Goal: Task Accomplishment & Management: Use online tool/utility

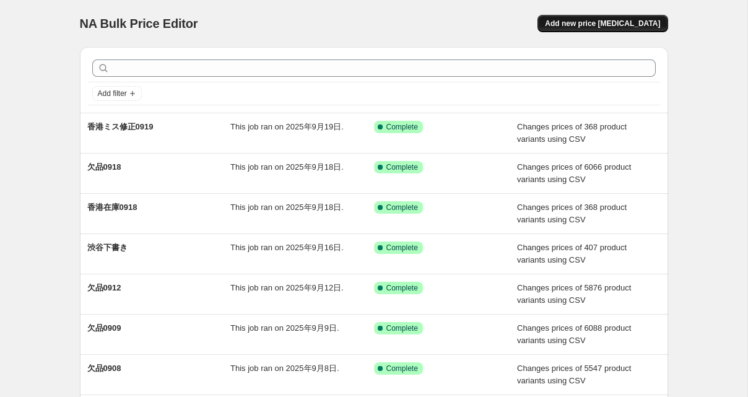
click at [603, 25] on span "Add new price change job" at bounding box center [602, 24] width 115 height 10
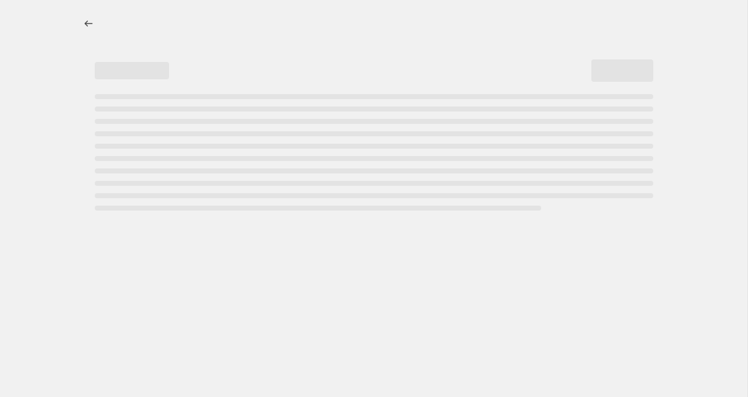
select select "percentage"
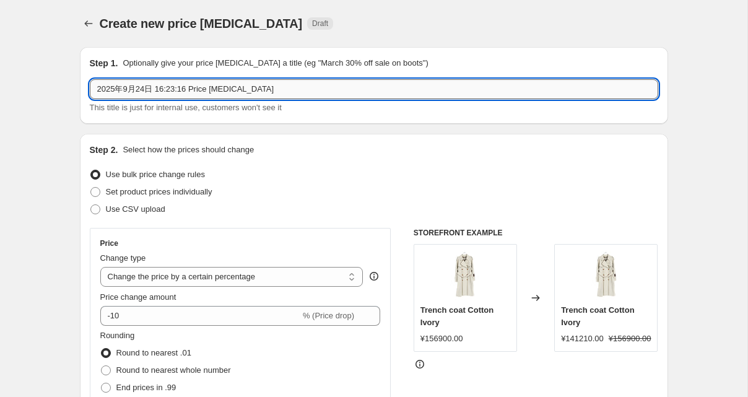
click at [210, 88] on input "2025年9月24日 16:23:16 Price change job" at bounding box center [374, 89] width 569 height 20
type input "欠品0924"
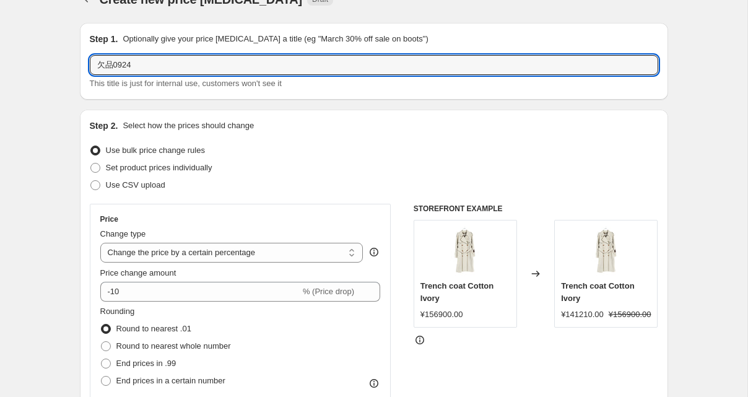
scroll to position [26, 0]
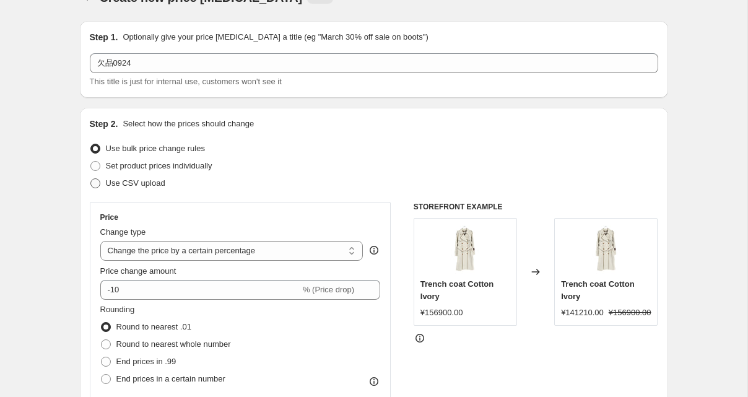
click at [133, 182] on span "Use CSV upload" at bounding box center [135, 182] width 59 height 9
click at [91, 179] on input "Use CSV upload" at bounding box center [90, 178] width 1 height 1
radio input "true"
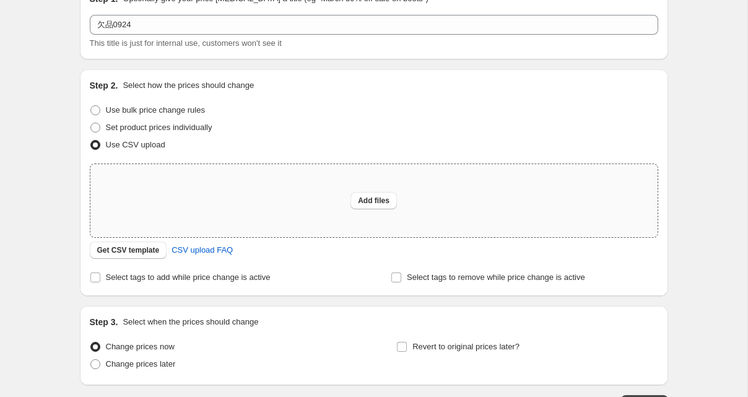
scroll to position [51, 0]
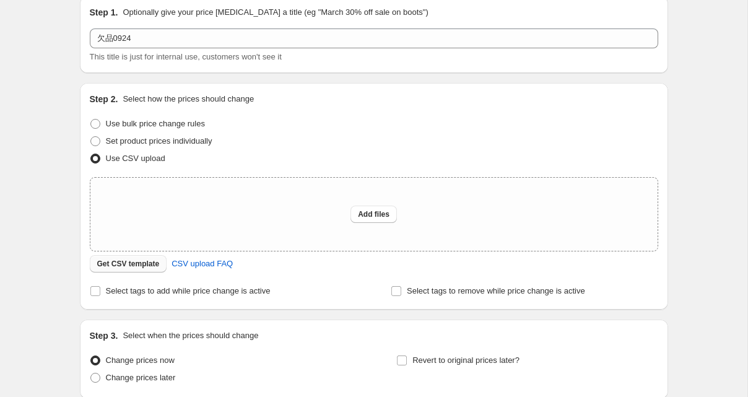
click at [137, 266] on span "Get CSV template" at bounding box center [128, 264] width 63 height 10
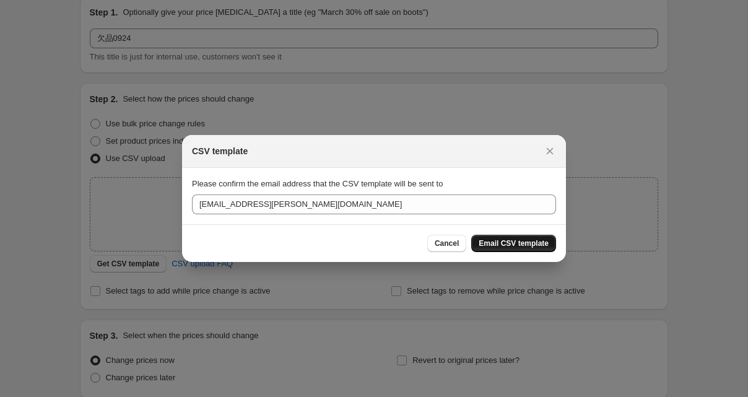
click at [520, 243] on span "Email CSV template" at bounding box center [514, 244] width 70 height 10
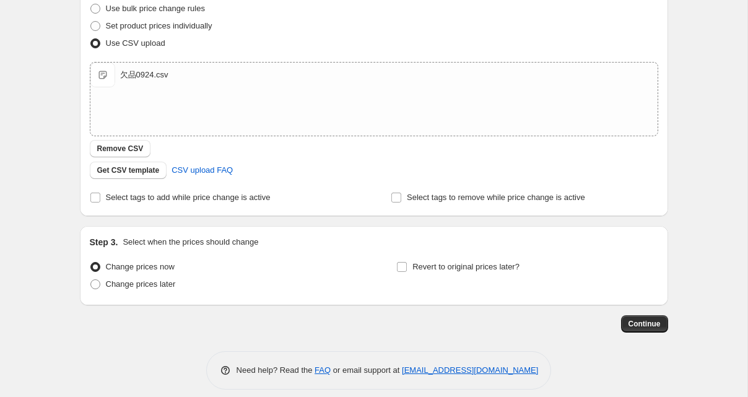
scroll to position [168, 0]
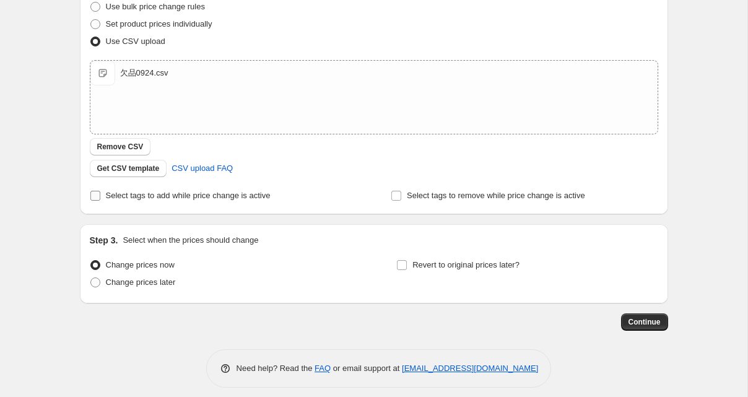
click at [208, 195] on span "Select tags to add while price change is active" at bounding box center [188, 195] width 165 height 9
click at [100, 195] on input "Select tags to add while price change is active" at bounding box center [95, 196] width 10 height 10
checkbox input "true"
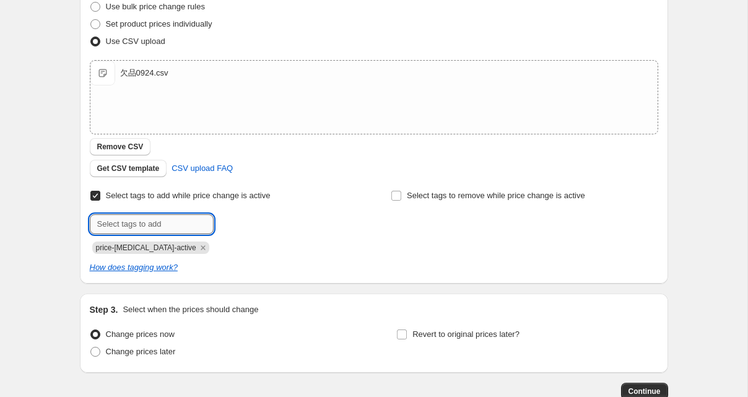
click at [172, 219] on input "text" at bounding box center [152, 224] width 124 height 20
type input "欠品0924"
click at [248, 219] on span "欠品0924" at bounding box center [256, 223] width 32 height 9
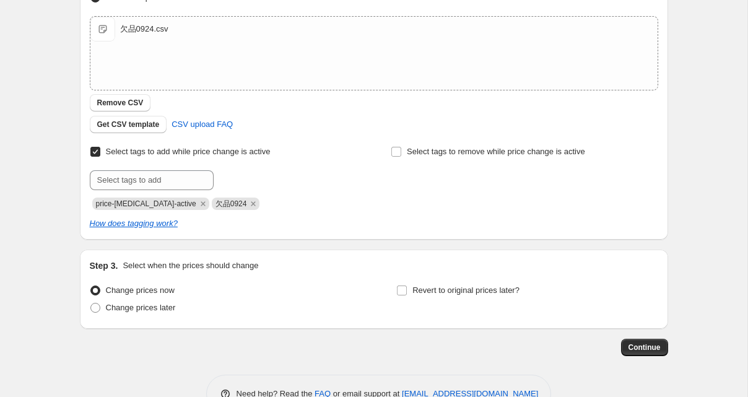
scroll to position [247, 0]
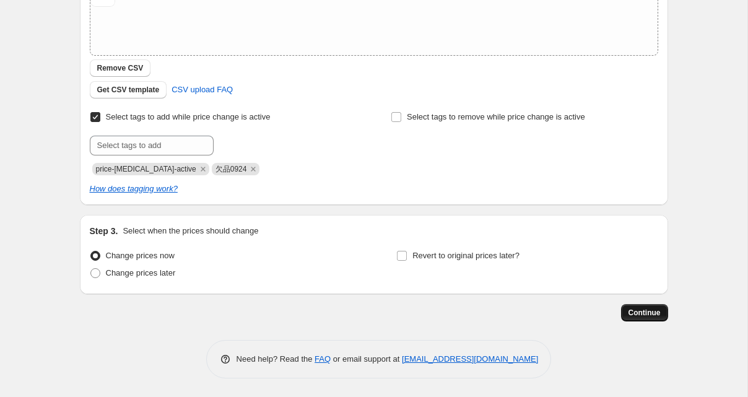
click at [643, 316] on span "Continue" at bounding box center [645, 313] width 32 height 10
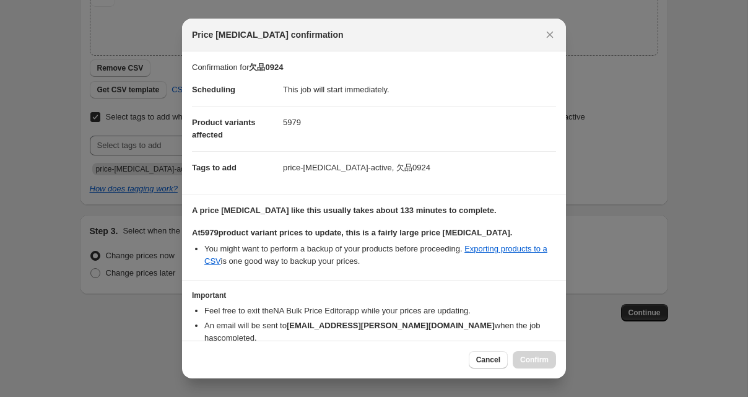
scroll to position [56, 0]
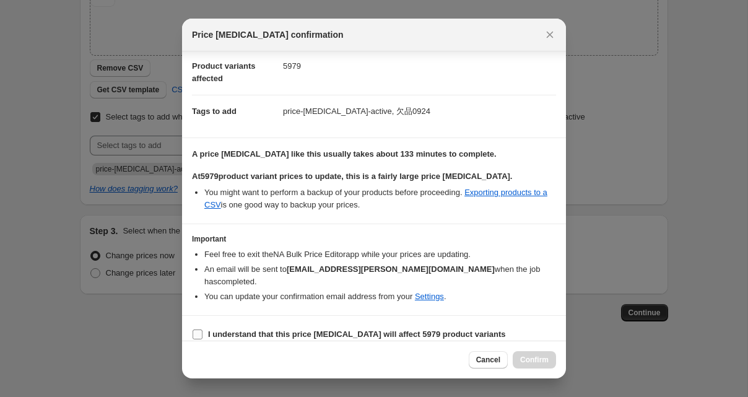
click at [221, 330] on b "I understand that this price change job will affect 5979 product variants" at bounding box center [357, 334] width 298 height 9
click at [203, 330] on input "I understand that this price change job will affect 5979 product variants" at bounding box center [198, 335] width 10 height 10
checkbox input "true"
click at [532, 360] on span "Confirm" at bounding box center [534, 360] width 28 height 10
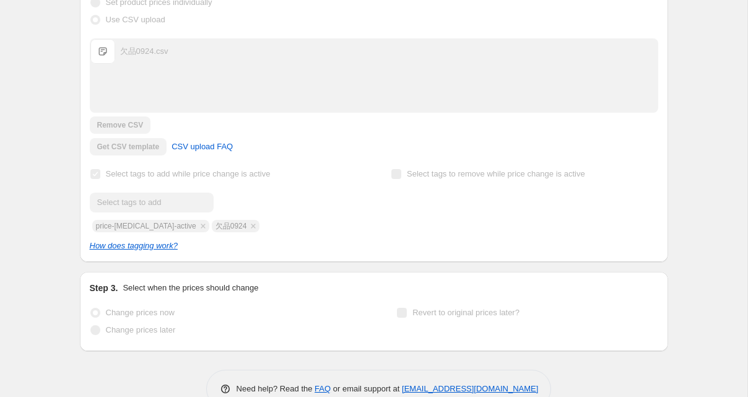
scroll to position [279, 0]
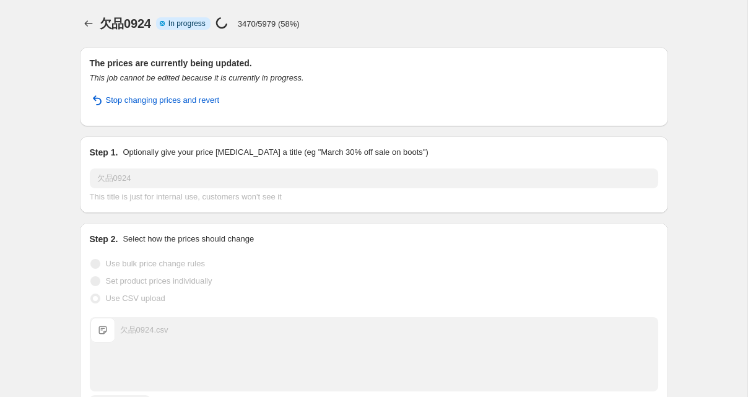
click at [638, 61] on h2 "The prices are currently being updated." at bounding box center [374, 63] width 569 height 12
click at [266, 28] on p "3720/5979 (62%)" at bounding box center [269, 23] width 62 height 9
